Goal: Information Seeking & Learning: Learn about a topic

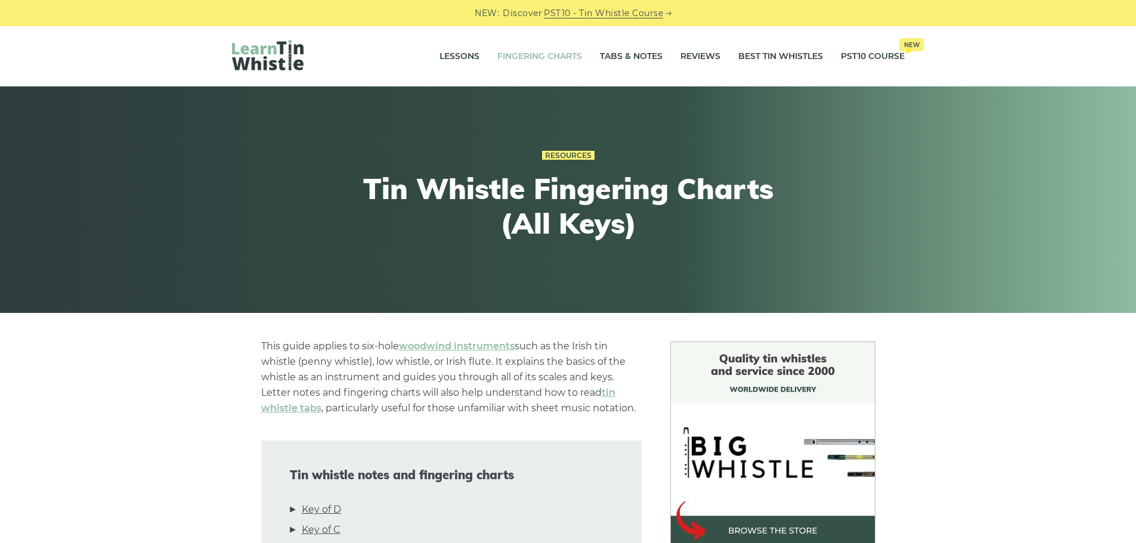
scroll to position [298, 0]
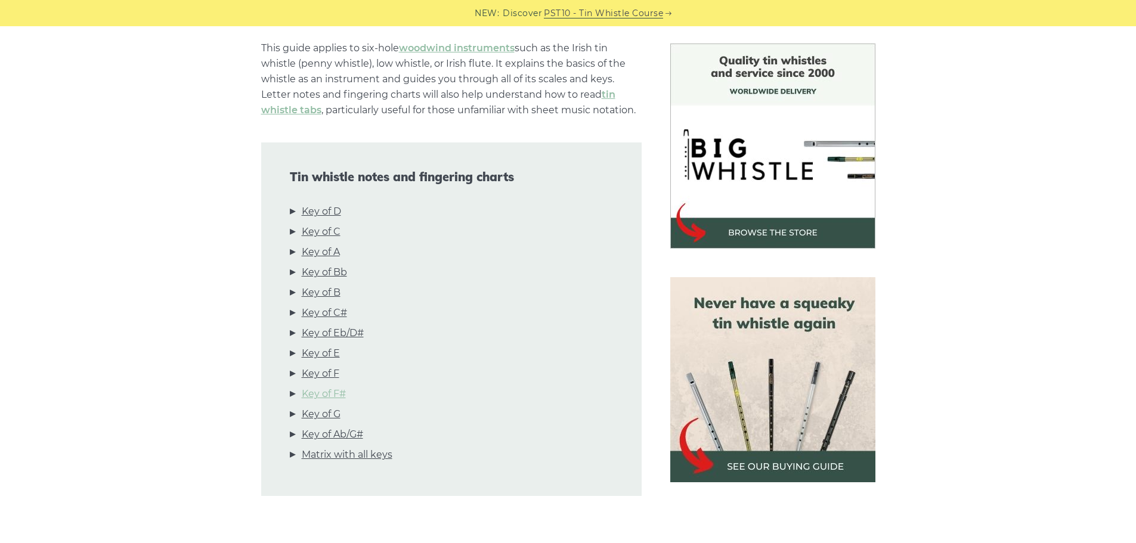
click at [339, 395] on link "Key of F#" at bounding box center [324, 394] width 44 height 16
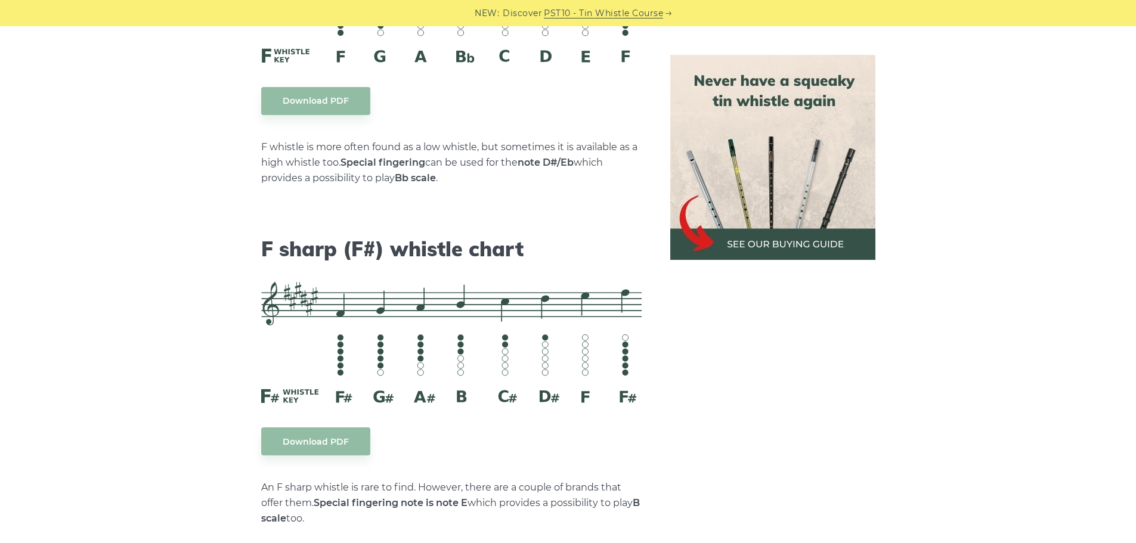
scroll to position [5759, 0]
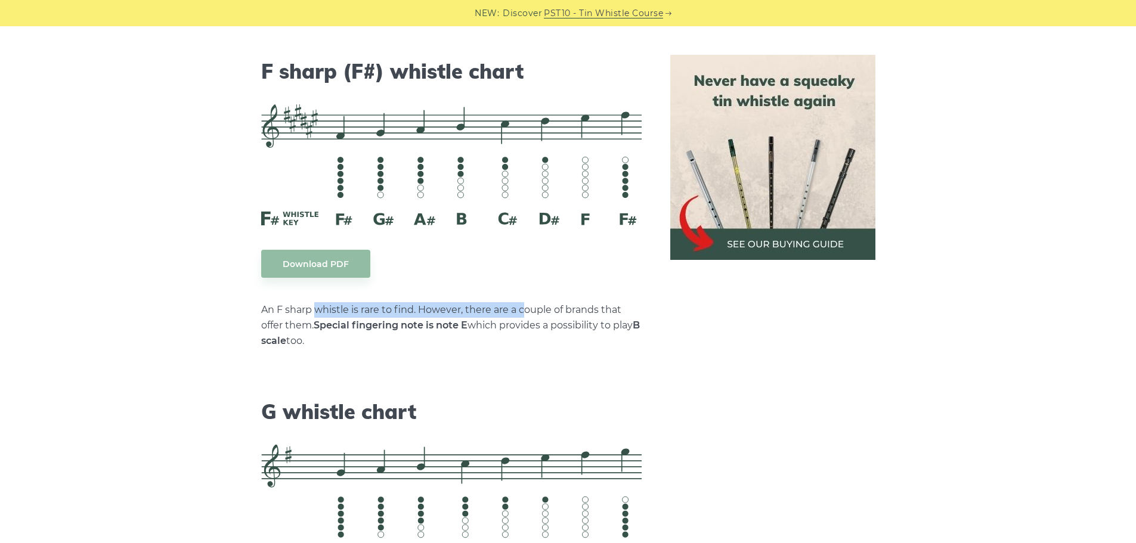
drag, startPoint x: 341, startPoint y: 299, endPoint x: 524, endPoint y: 296, distance: 183.7
click at [524, 302] on p "An F sharp whistle is rare to find. However, there are a couple of brands that …" at bounding box center [451, 325] width 380 height 47
drag, startPoint x: 331, startPoint y: 316, endPoint x: 590, endPoint y: 323, distance: 258.9
click at [590, 323] on p "An F sharp whistle is rare to find. However, there are a couple of brands that …" at bounding box center [451, 325] width 380 height 47
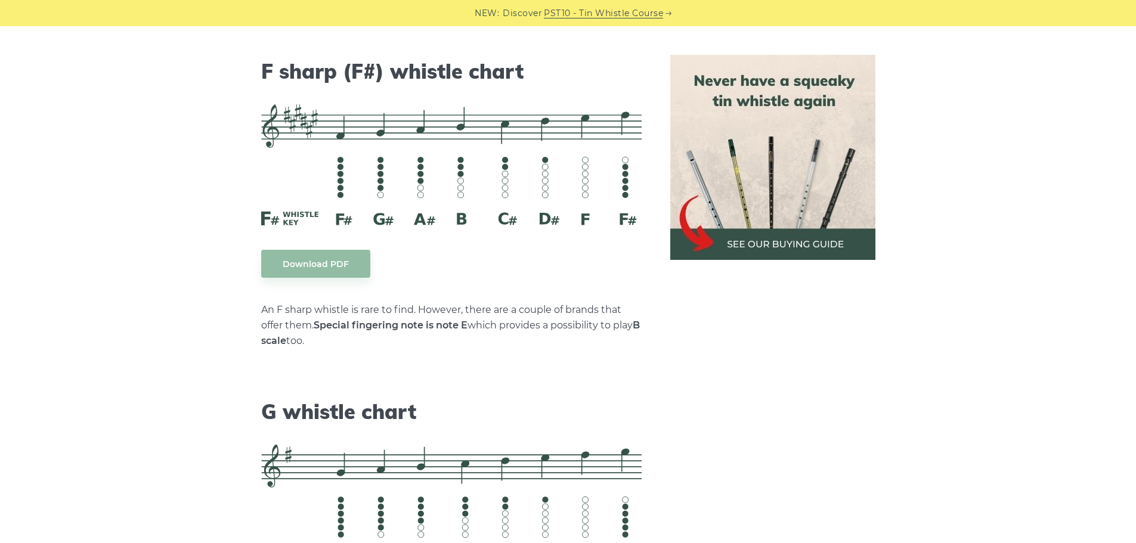
drag, startPoint x: 320, startPoint y: 325, endPoint x: 261, endPoint y: 298, distance: 65.1
click at [261, 302] on p "An F sharp whistle is rare to find. However, there are a couple of brands that …" at bounding box center [451, 325] width 380 height 47
copy p "An F sharp whistle is rare to find. However, there are a couple of brands that …"
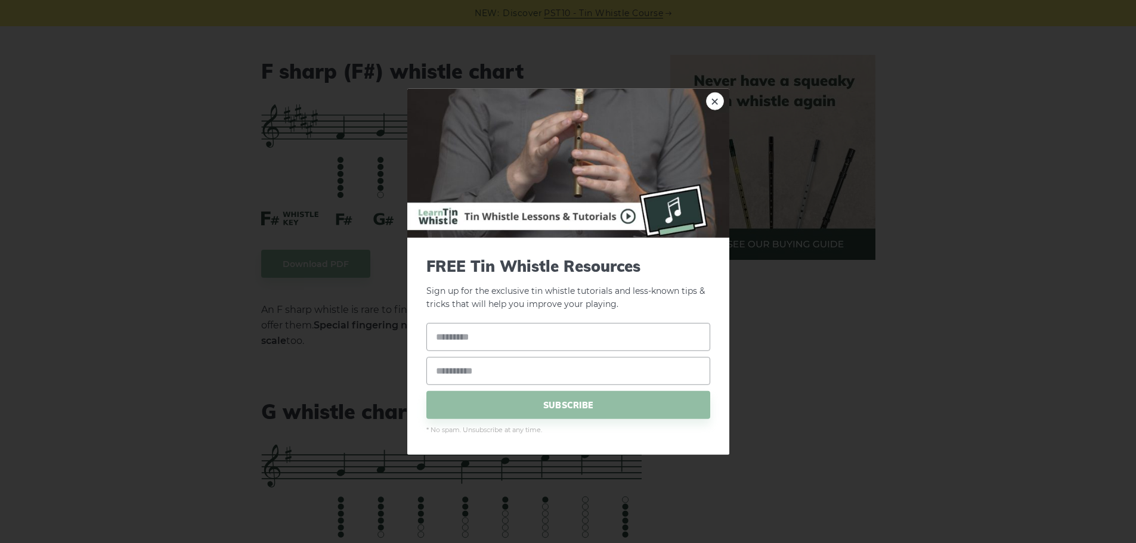
click at [708, 93] on div "× FREE Tin Whistle Resources Sign up for the exclusive tin whistle tutorials an…" at bounding box center [568, 271] width 322 height 367
click at [708, 103] on link "×" at bounding box center [715, 101] width 18 height 18
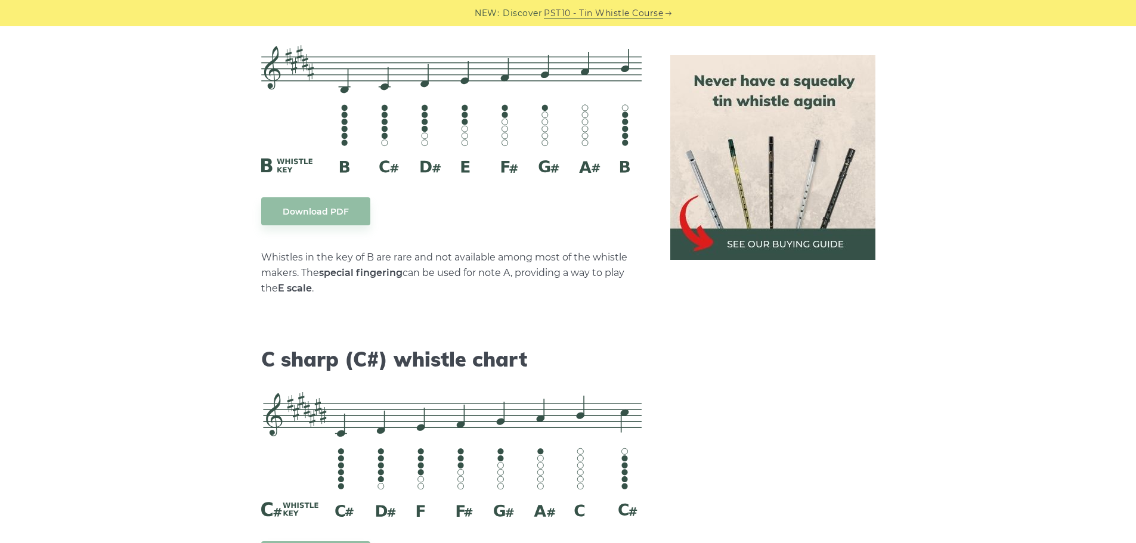
scroll to position [3970, 0]
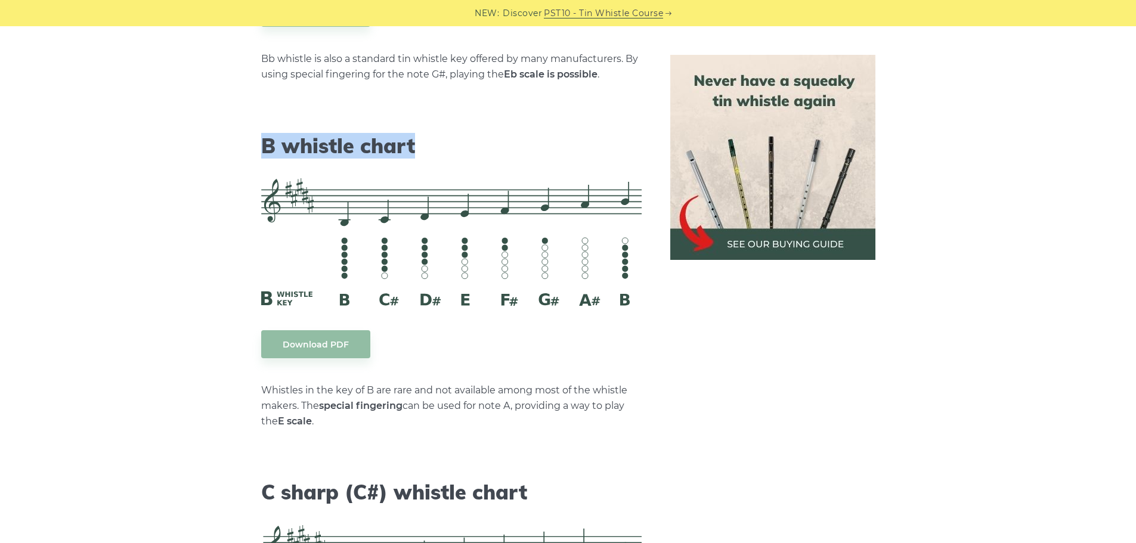
drag, startPoint x: 421, startPoint y: 141, endPoint x: 244, endPoint y: 133, distance: 177.3
copy h2 "B whistle chart"
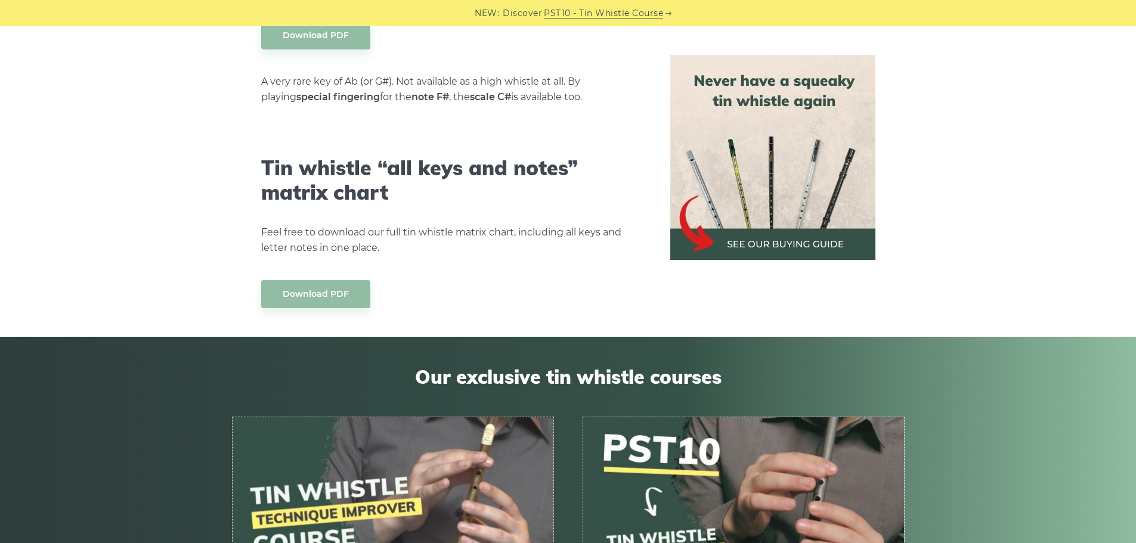
scroll to position [6653, 0]
